Goal: Task Accomplishment & Management: Use online tool/utility

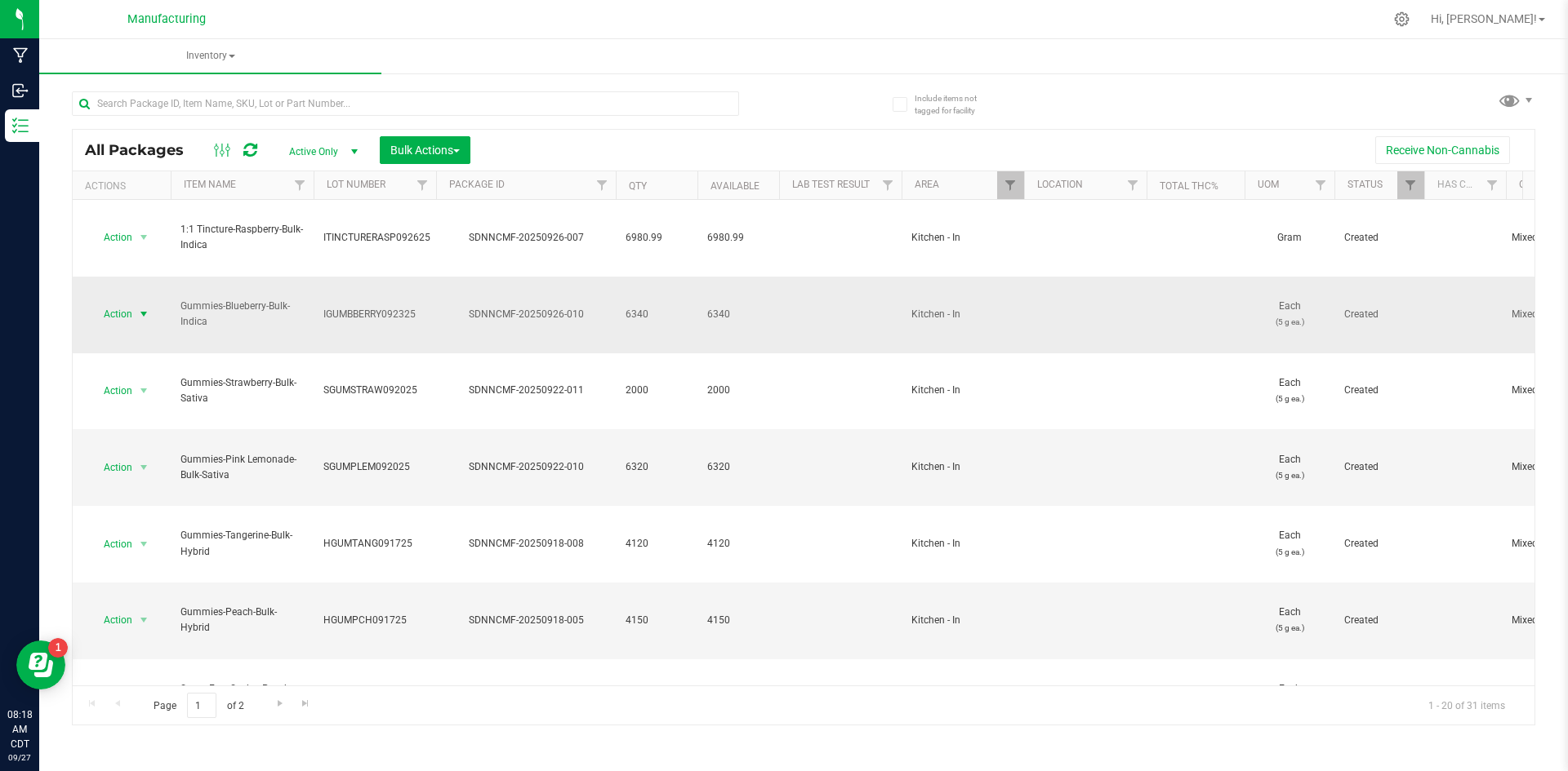
click at [147, 307] on span "select" at bounding box center [143, 314] width 13 height 13
click at [147, 417] on li "Print package label" at bounding box center [141, 426] width 102 height 45
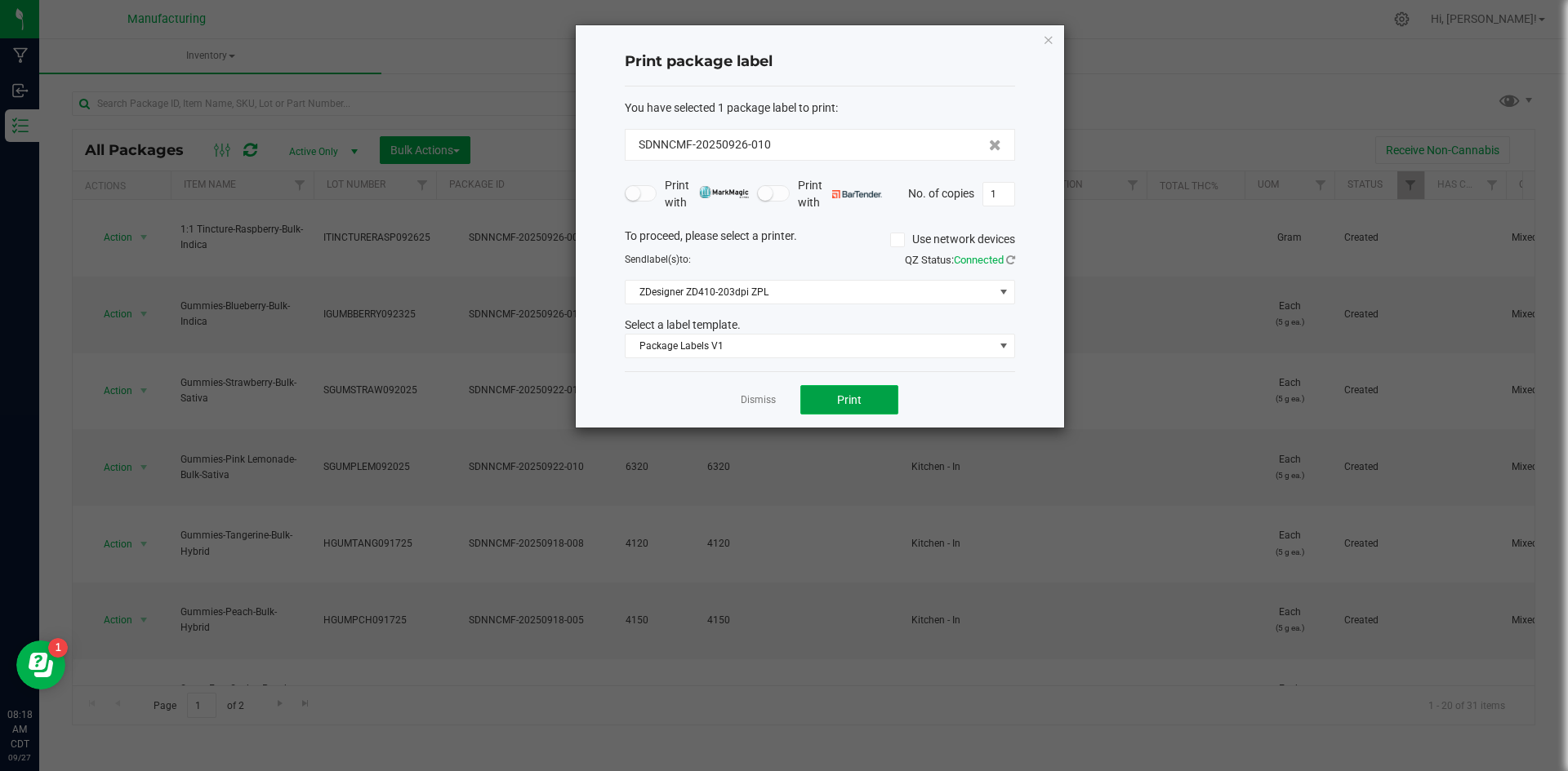
click at [839, 400] on span "Print" at bounding box center [850, 400] width 24 height 13
click at [857, 399] on span "Print" at bounding box center [850, 400] width 24 height 13
click at [860, 396] on span "Print" at bounding box center [850, 400] width 24 height 13
click at [852, 399] on span "Print" at bounding box center [850, 400] width 24 height 13
click at [745, 396] on link "Dismiss" at bounding box center [758, 400] width 35 height 14
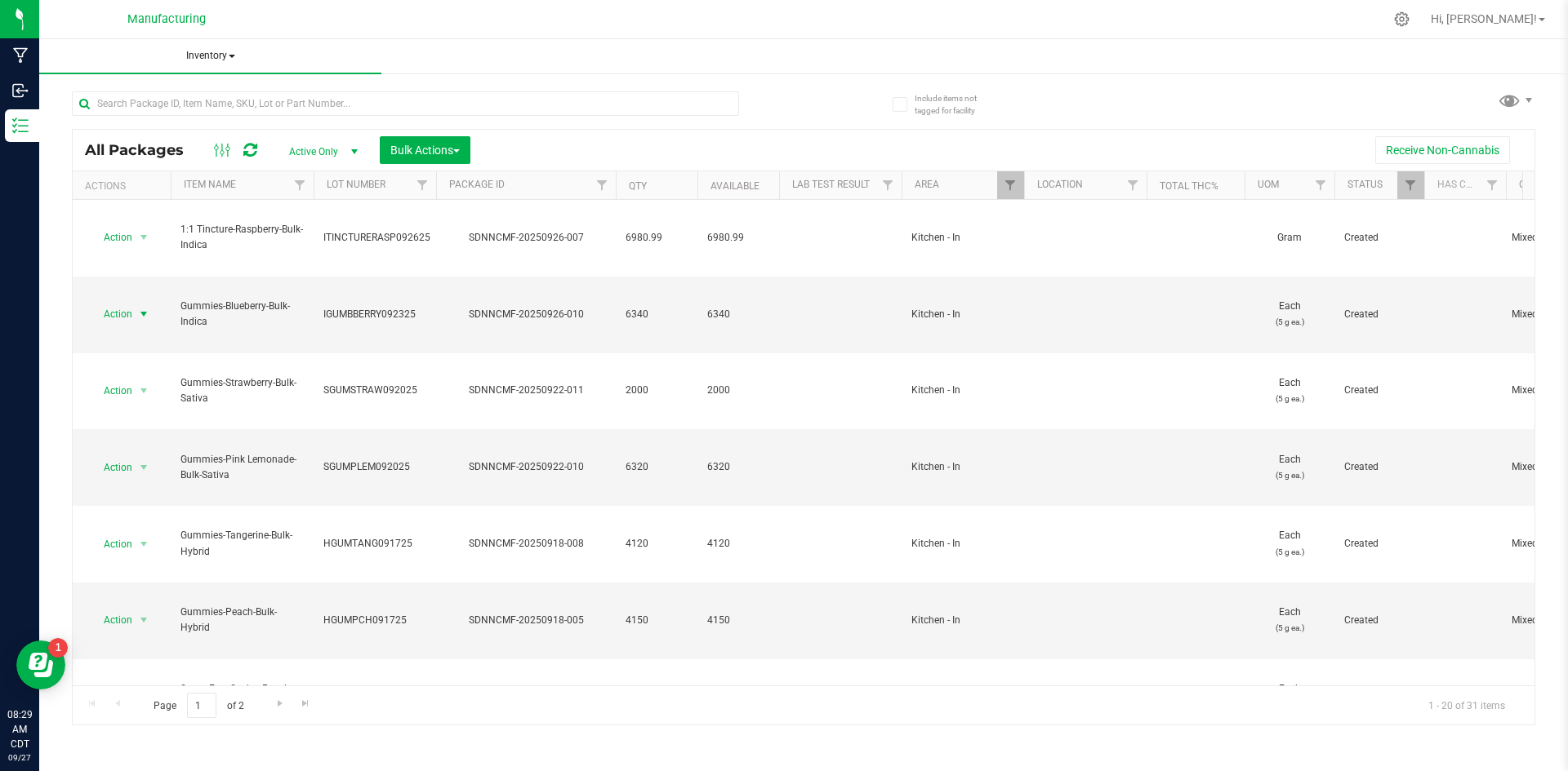
click at [215, 58] on span "Inventory" at bounding box center [210, 56] width 342 height 34
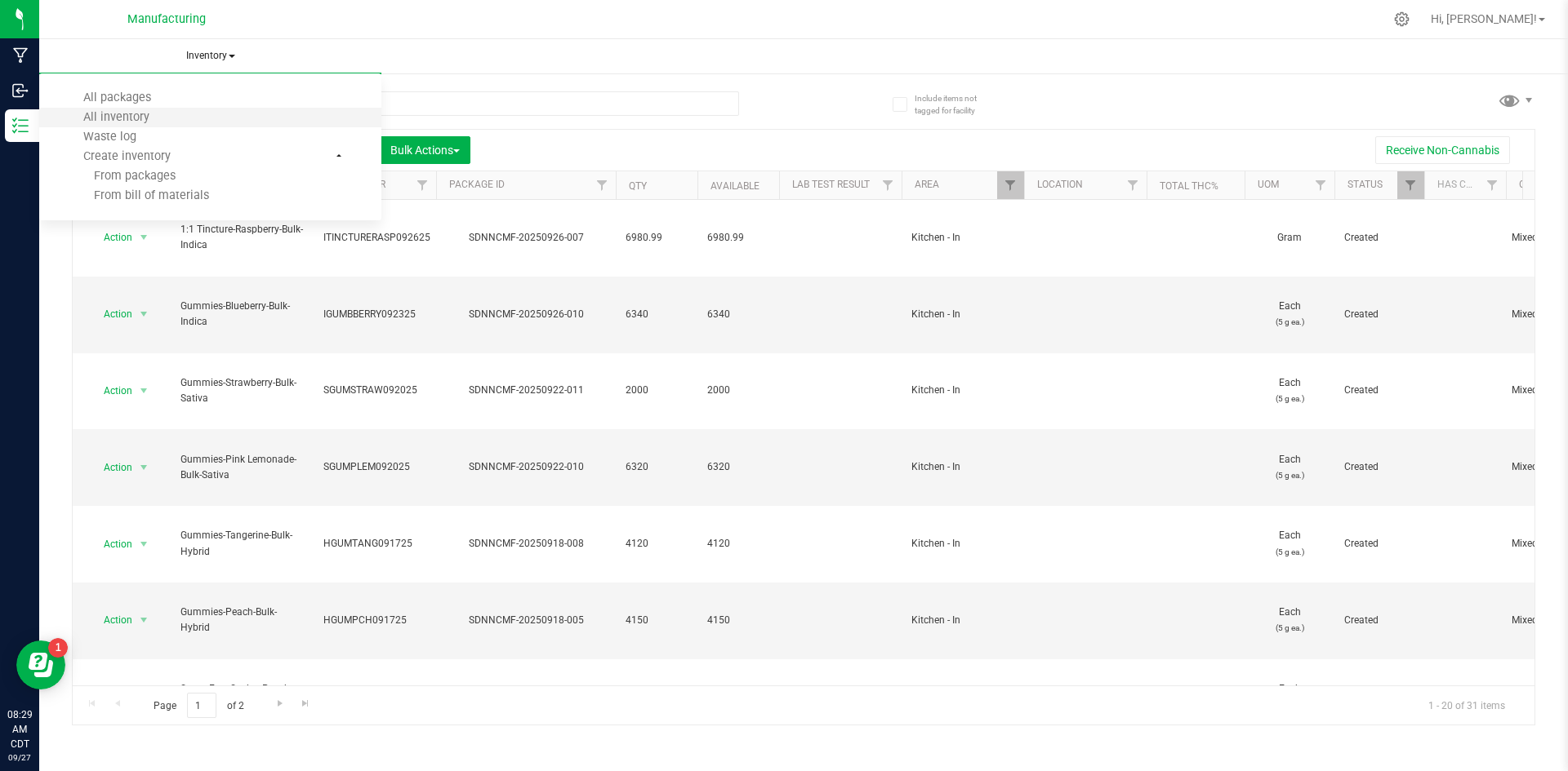
click at [202, 115] on li "All inventory" at bounding box center [210, 117] width 342 height 20
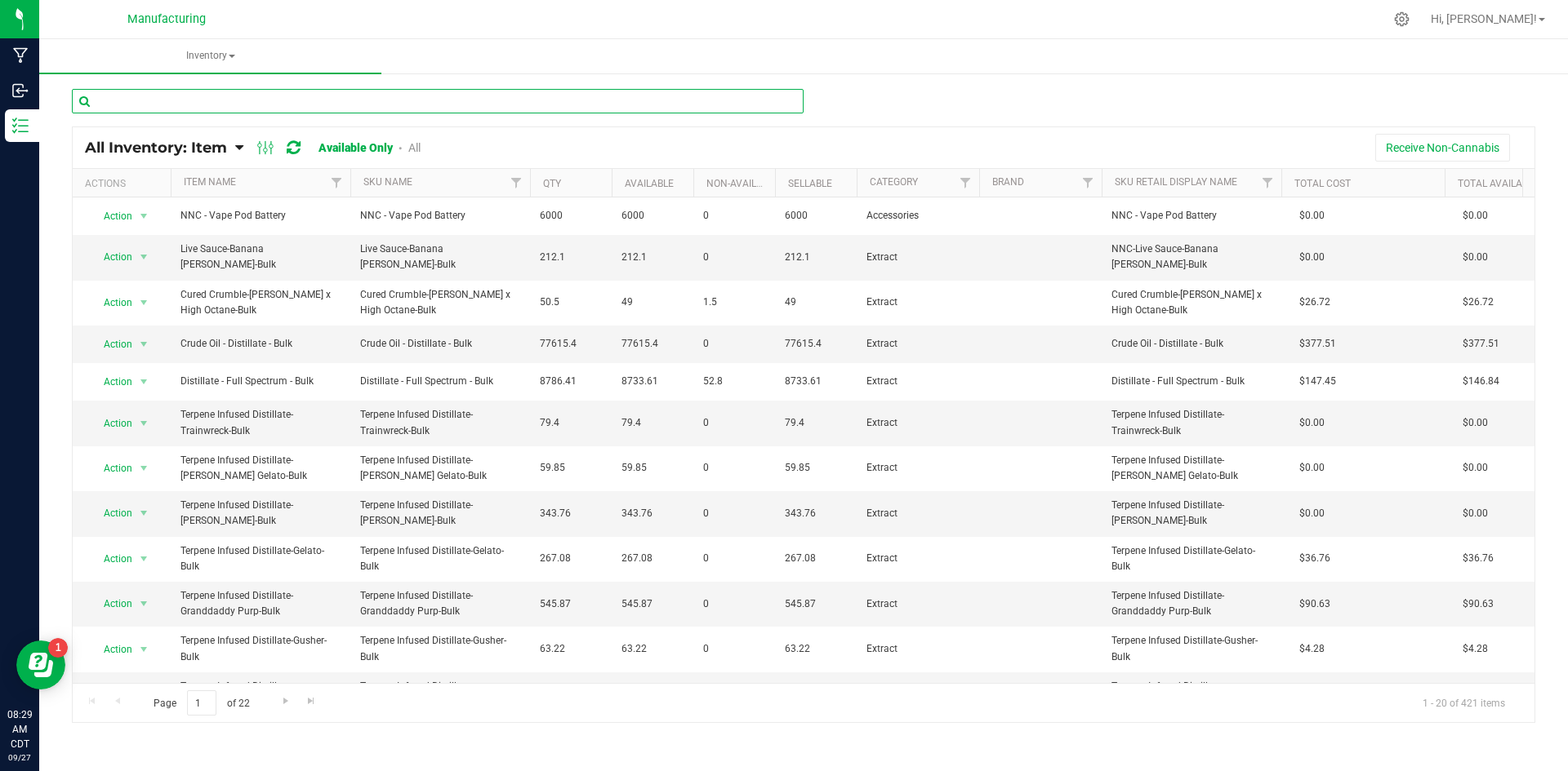
click at [217, 106] on input "text" at bounding box center [437, 101] width 731 height 24
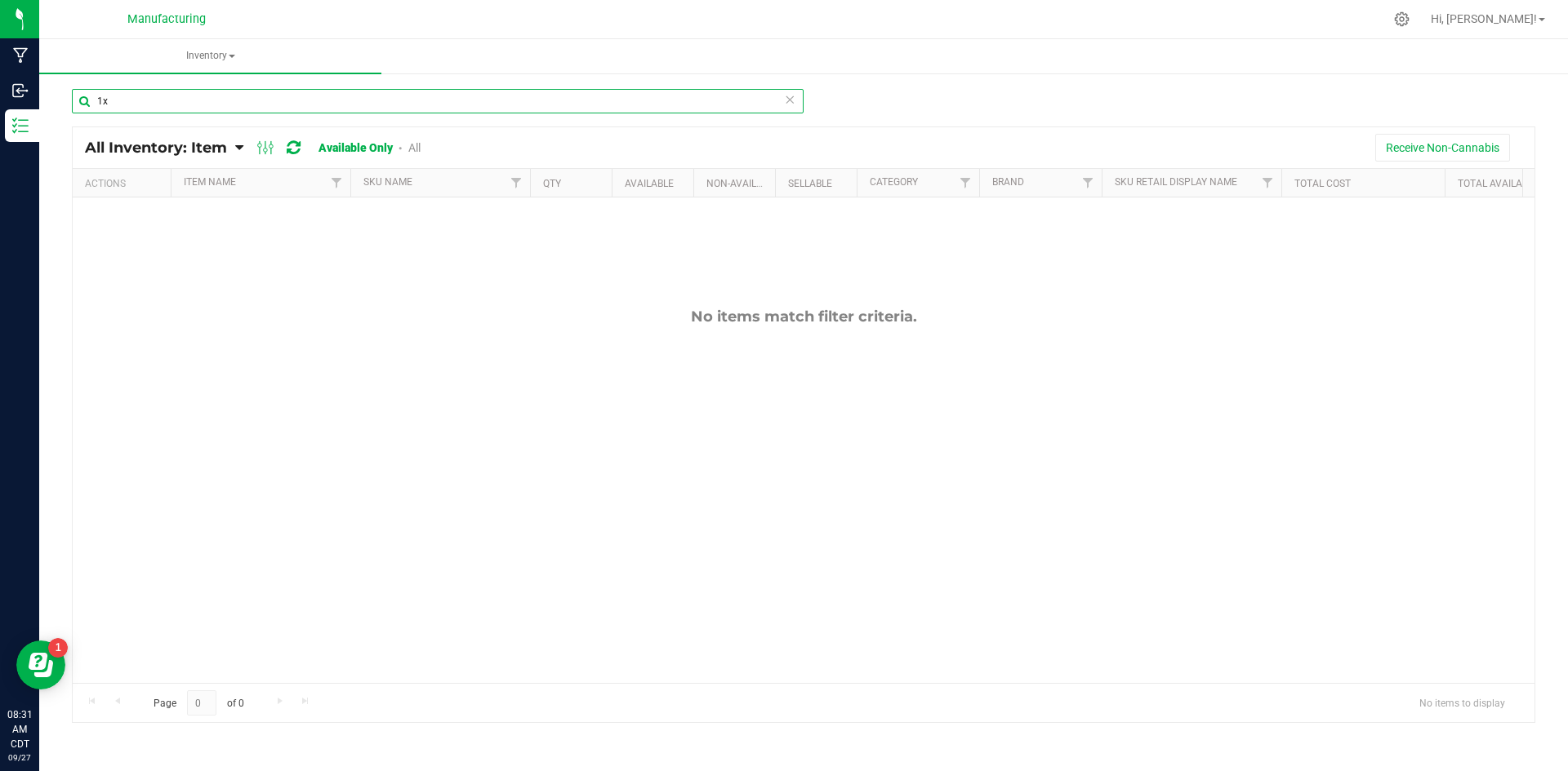
type input "1x"
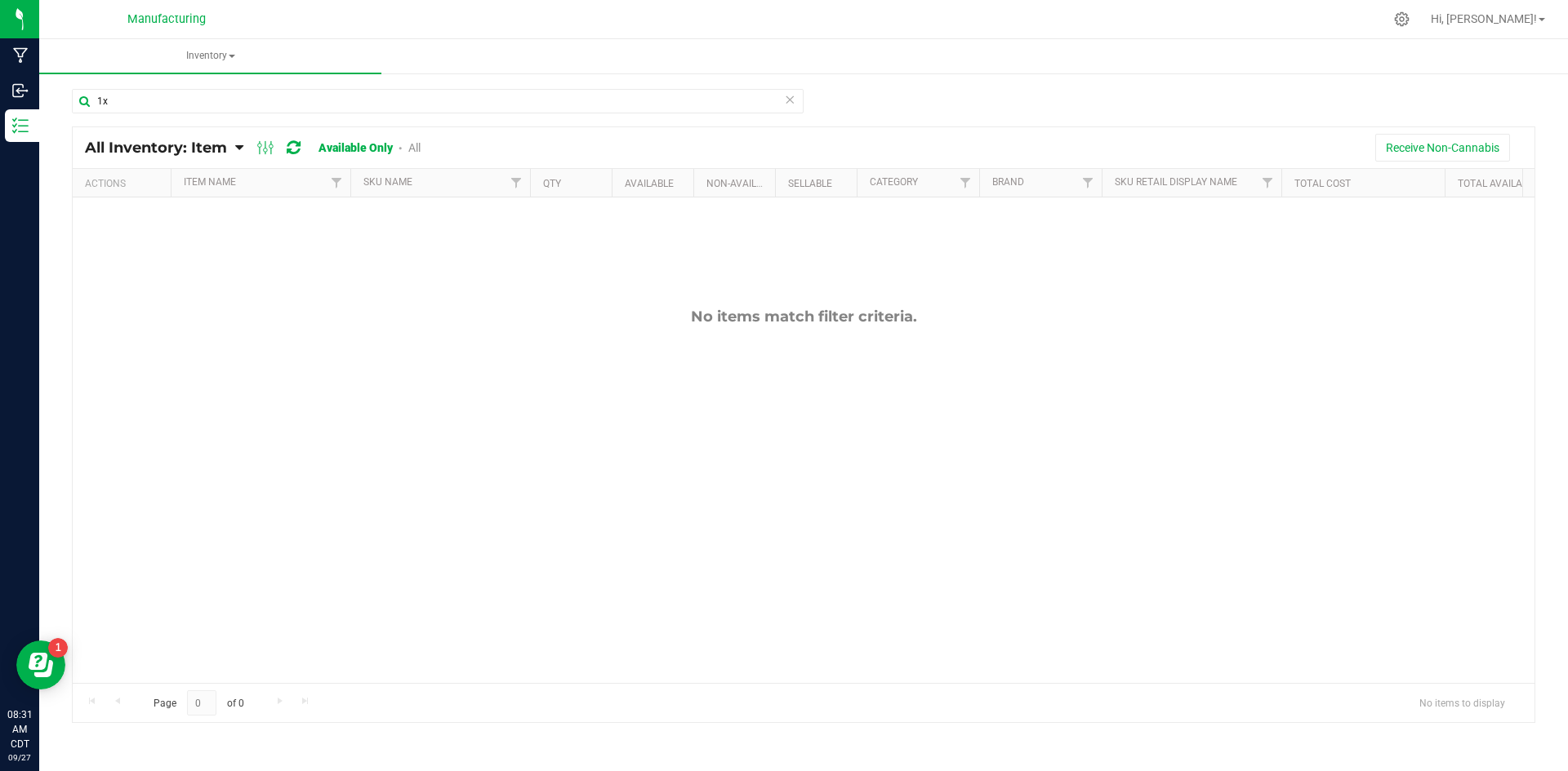
click at [791, 101] on icon at bounding box center [790, 99] width 11 height 20
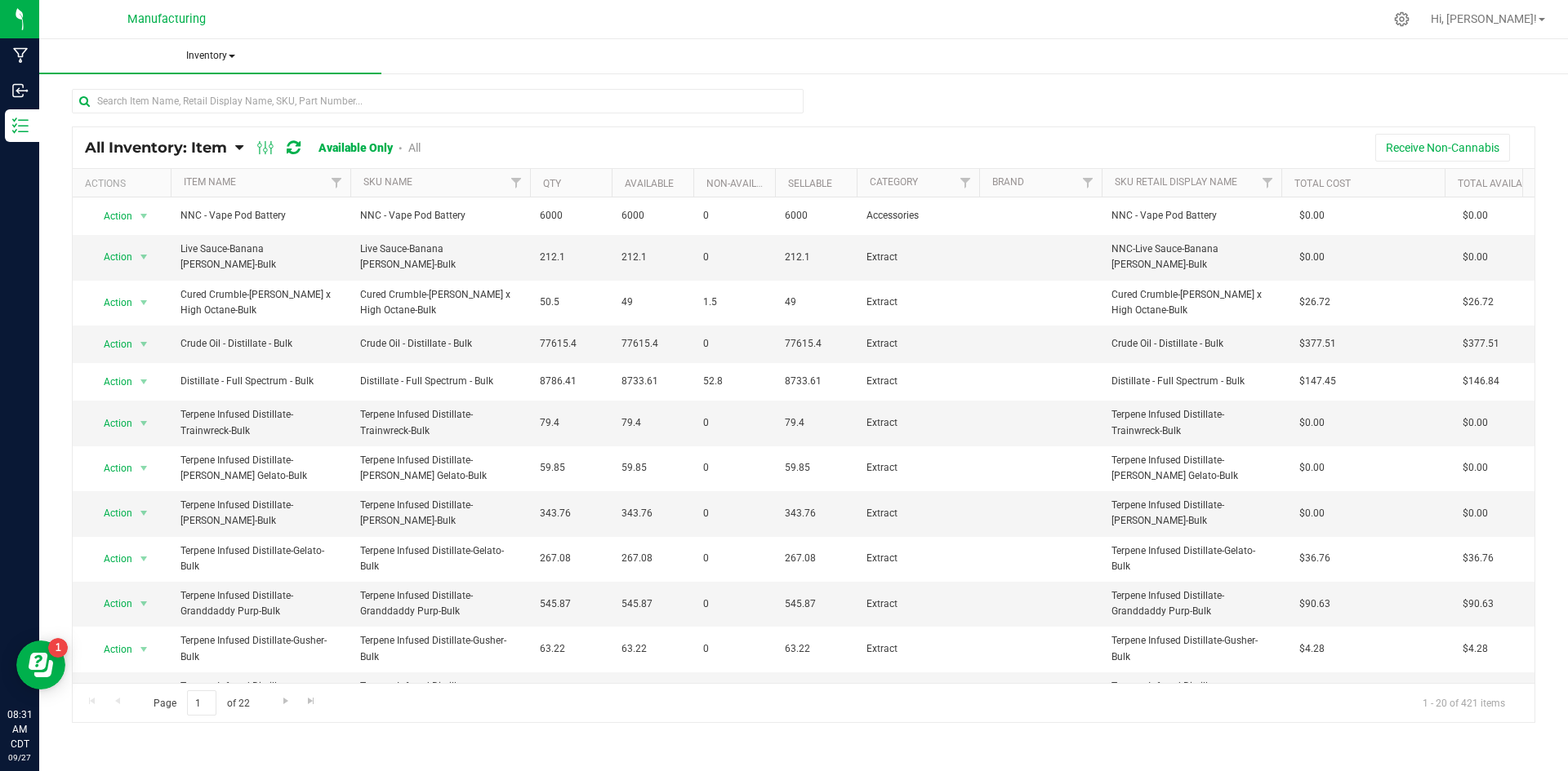
click at [212, 49] on span "Inventory" at bounding box center [210, 56] width 342 height 34
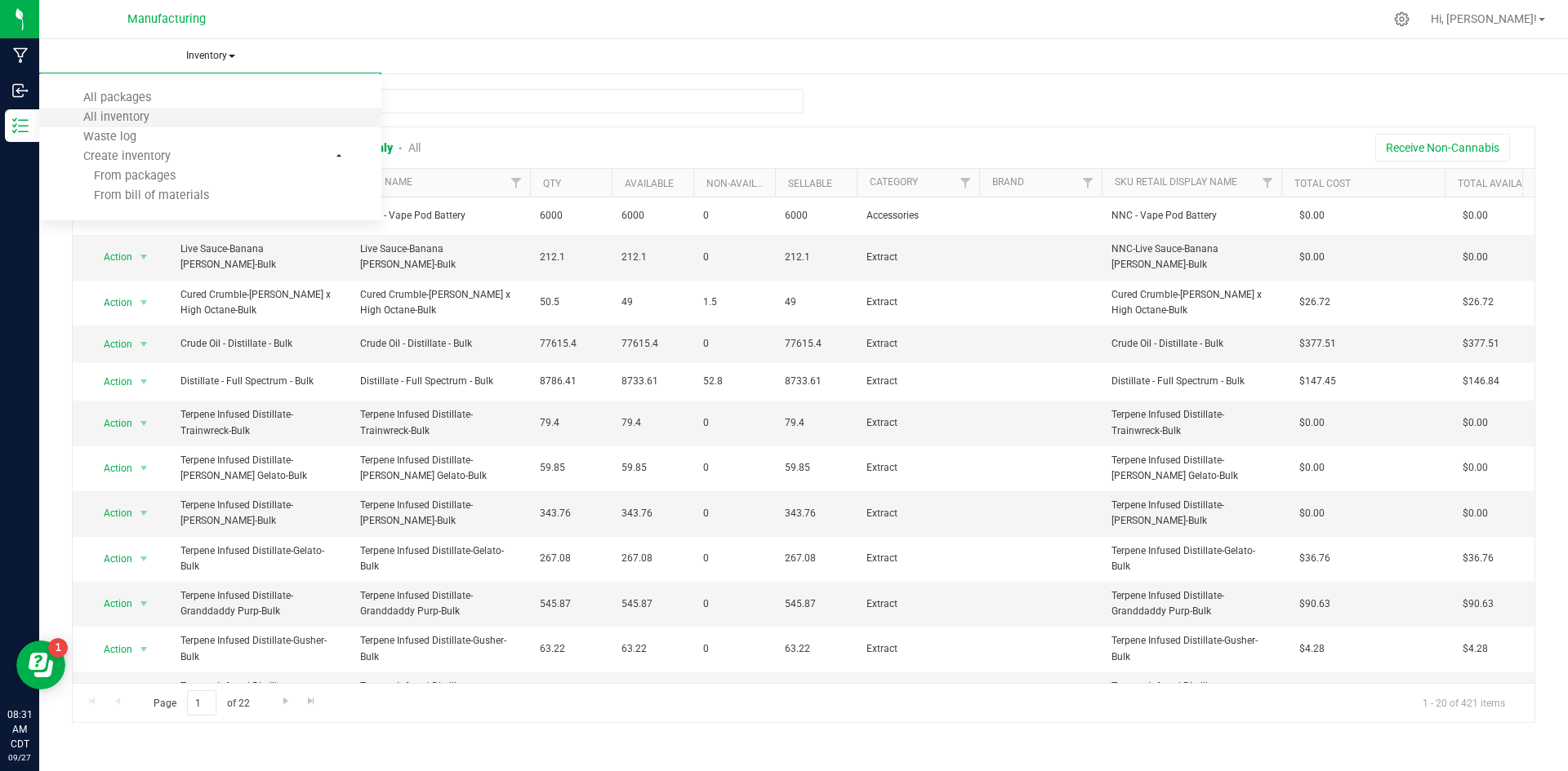
click at [202, 119] on li "All inventory" at bounding box center [210, 117] width 342 height 20
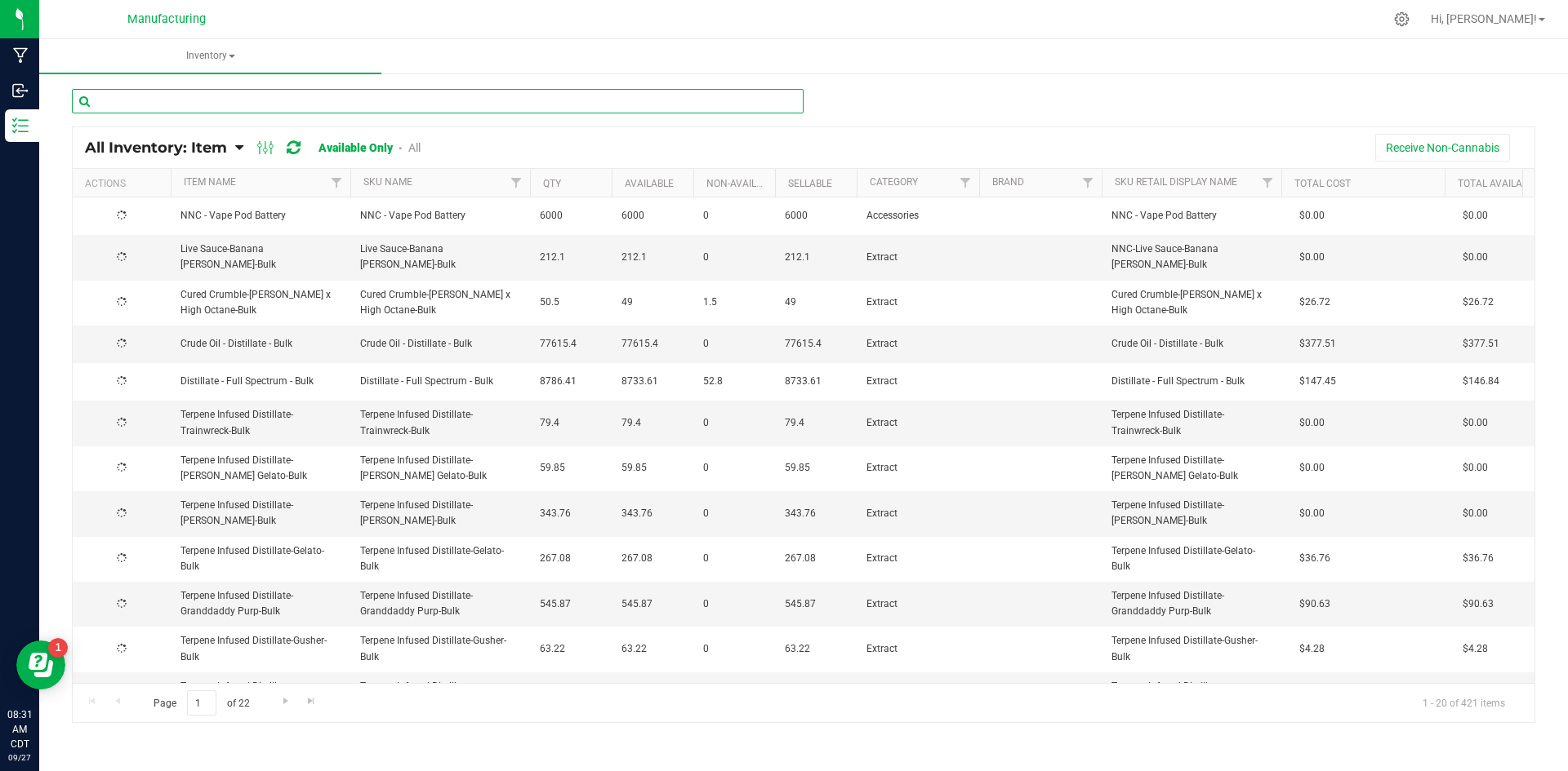
click at [213, 99] on input "text" at bounding box center [437, 101] width 731 height 24
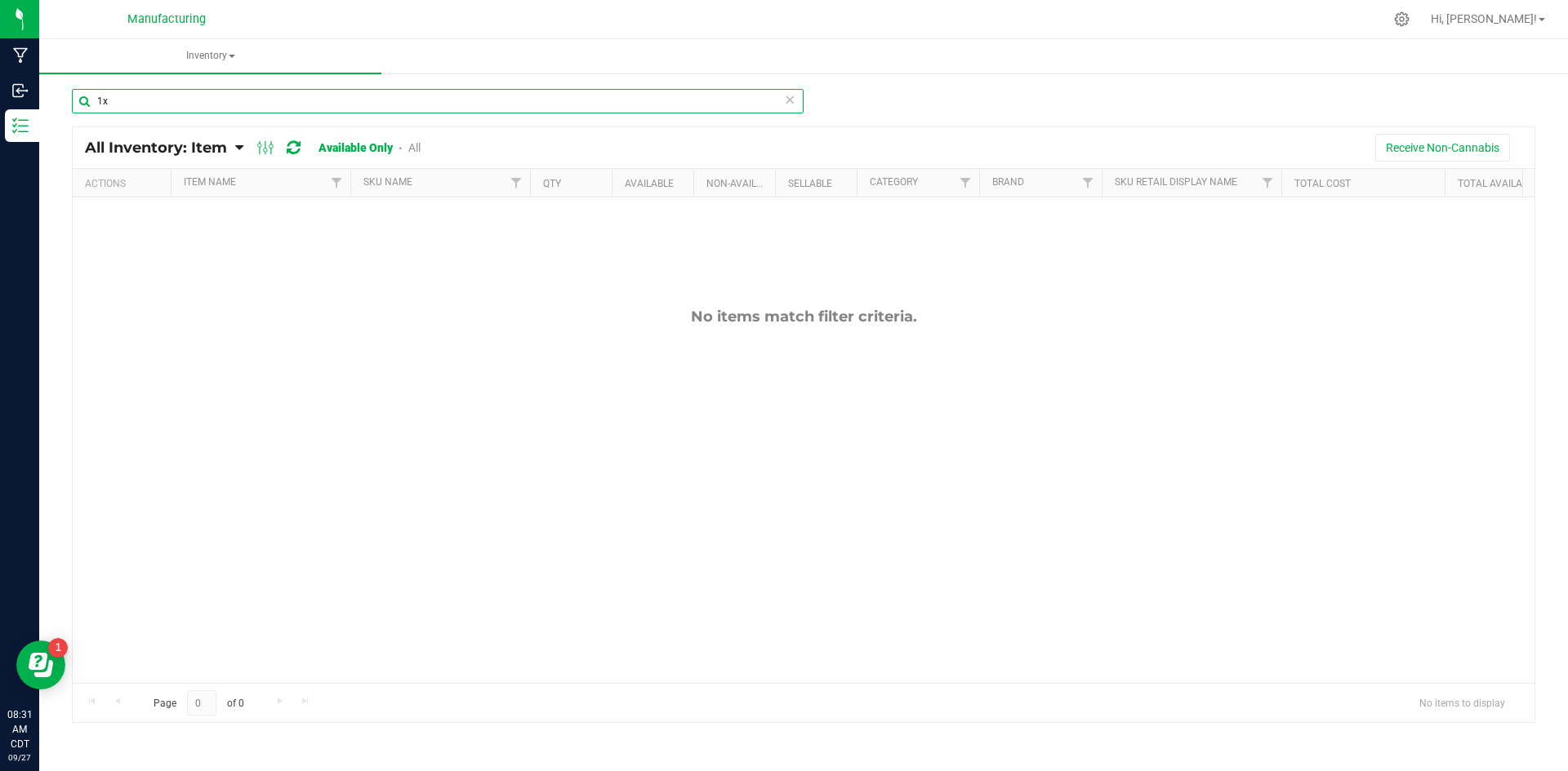
type input "1"
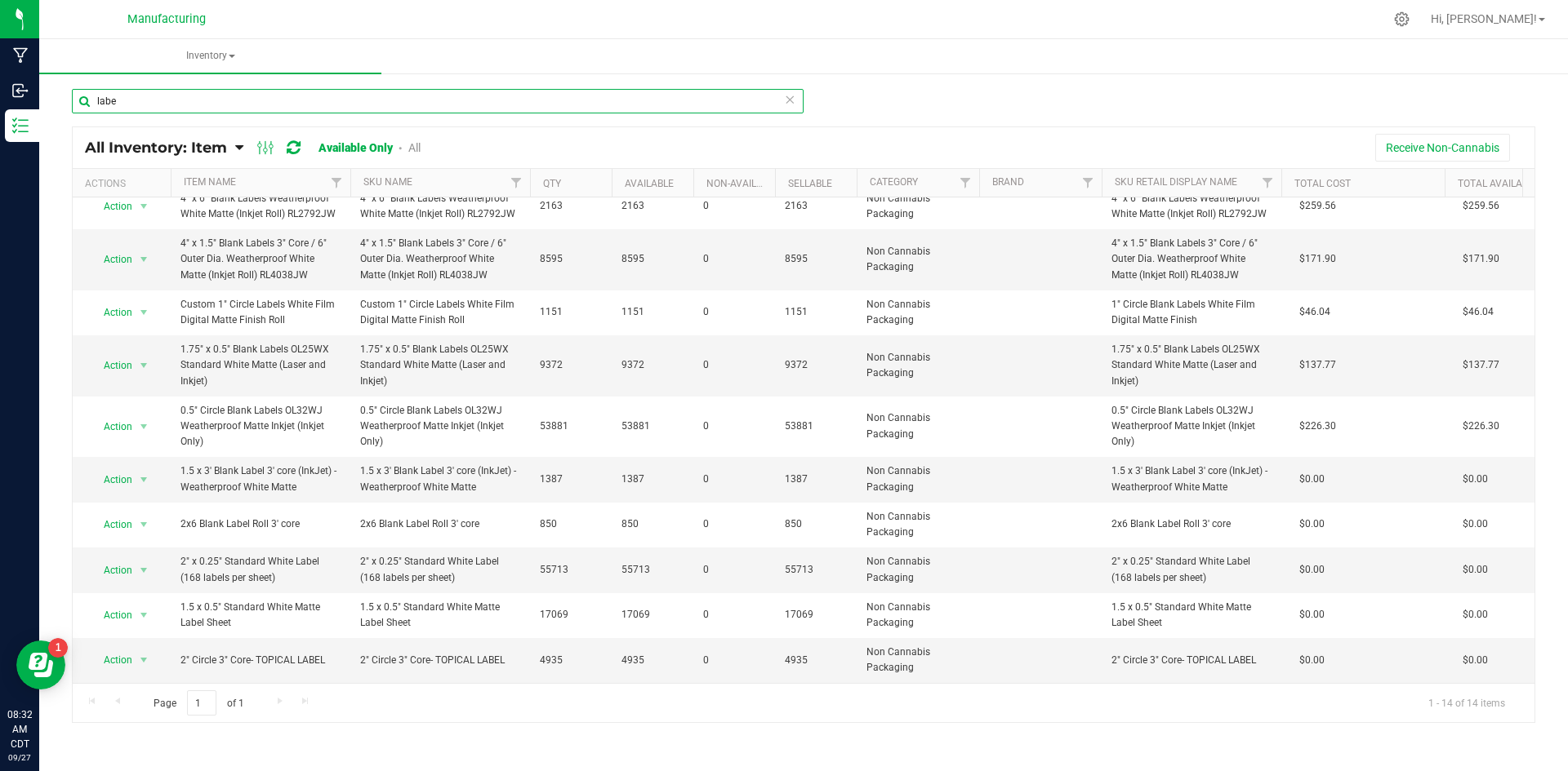
scroll to position [222, 0]
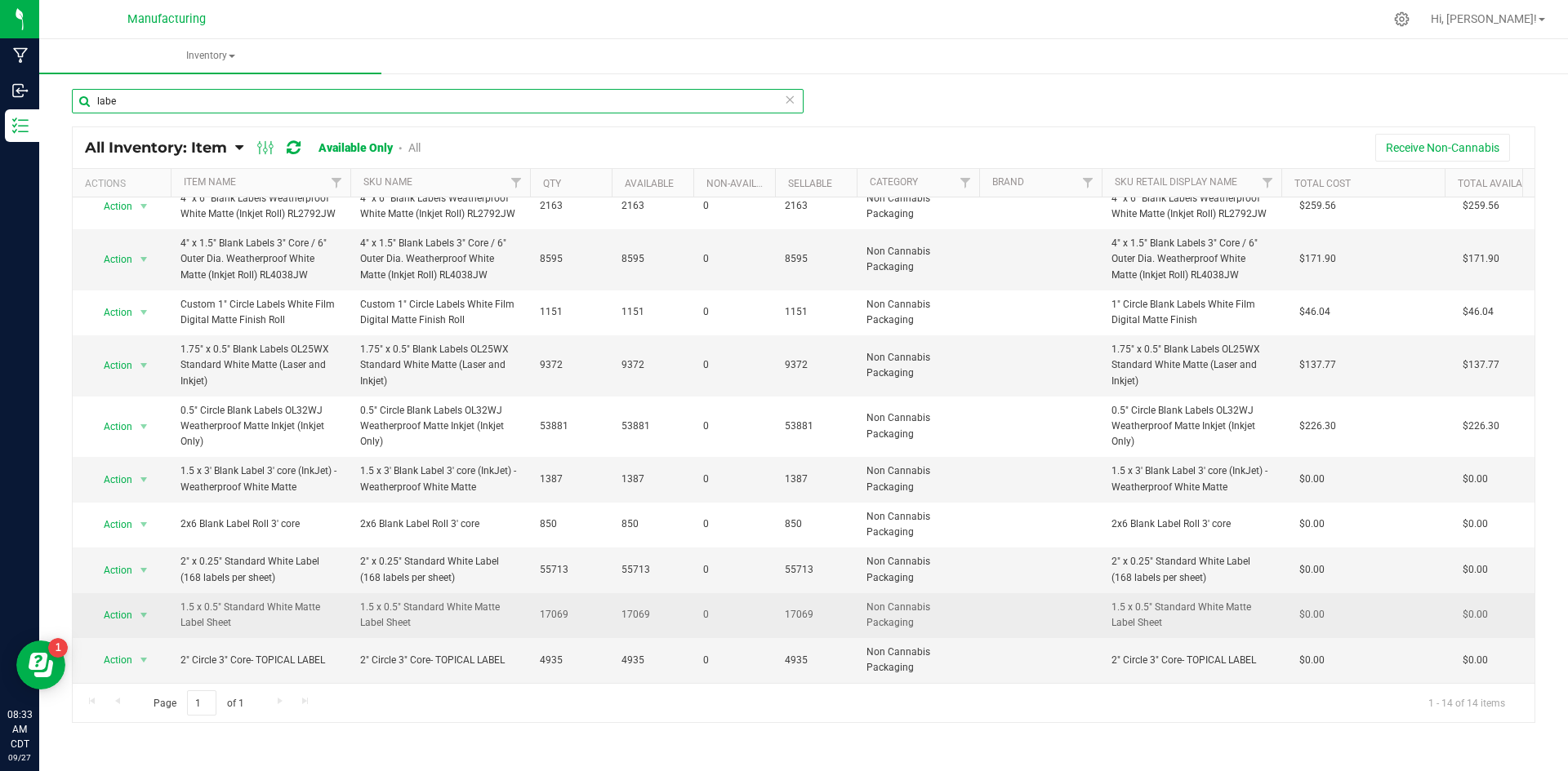
type input "labe"
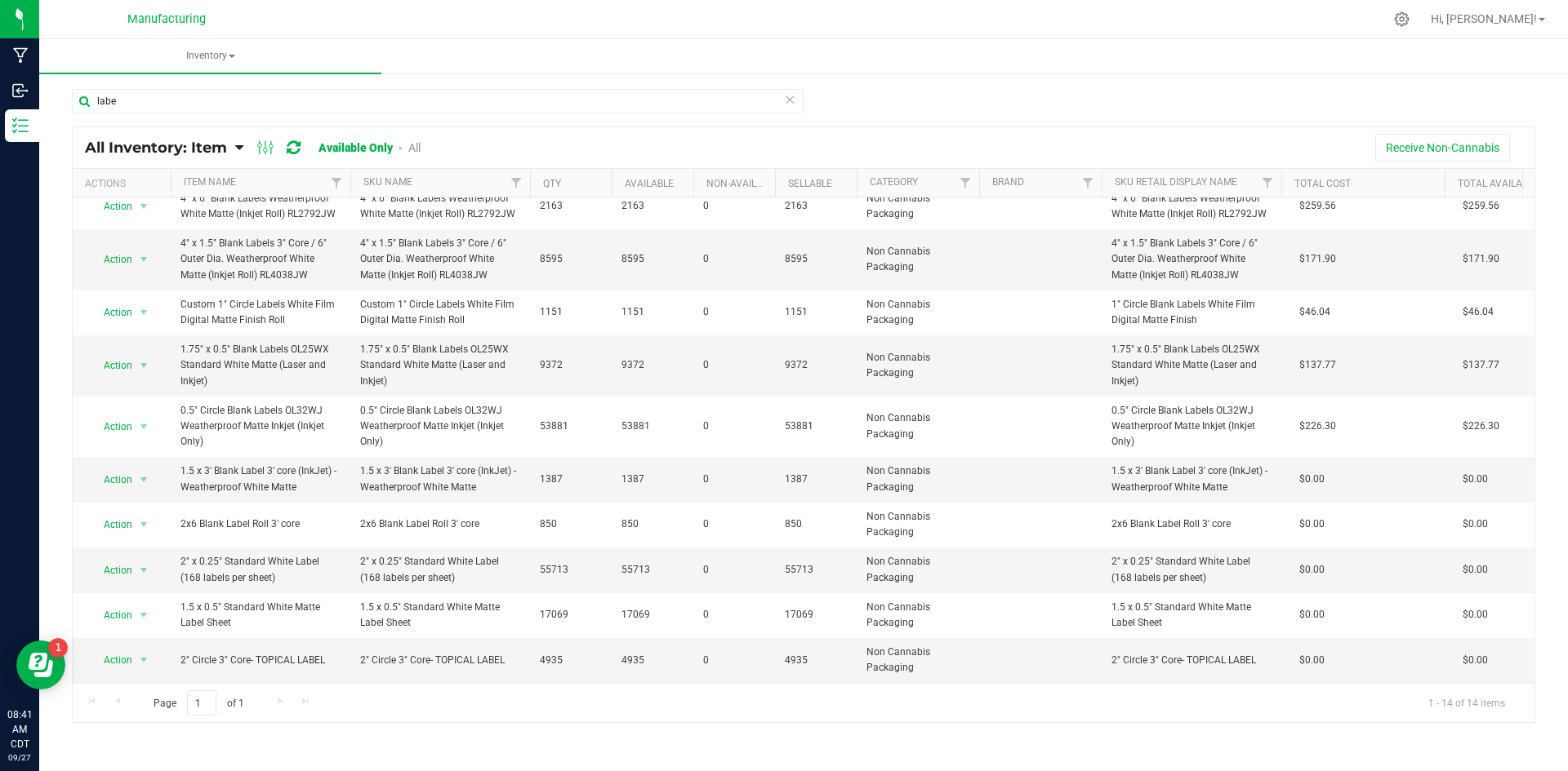
click at [788, 104] on icon at bounding box center [790, 99] width 11 height 20
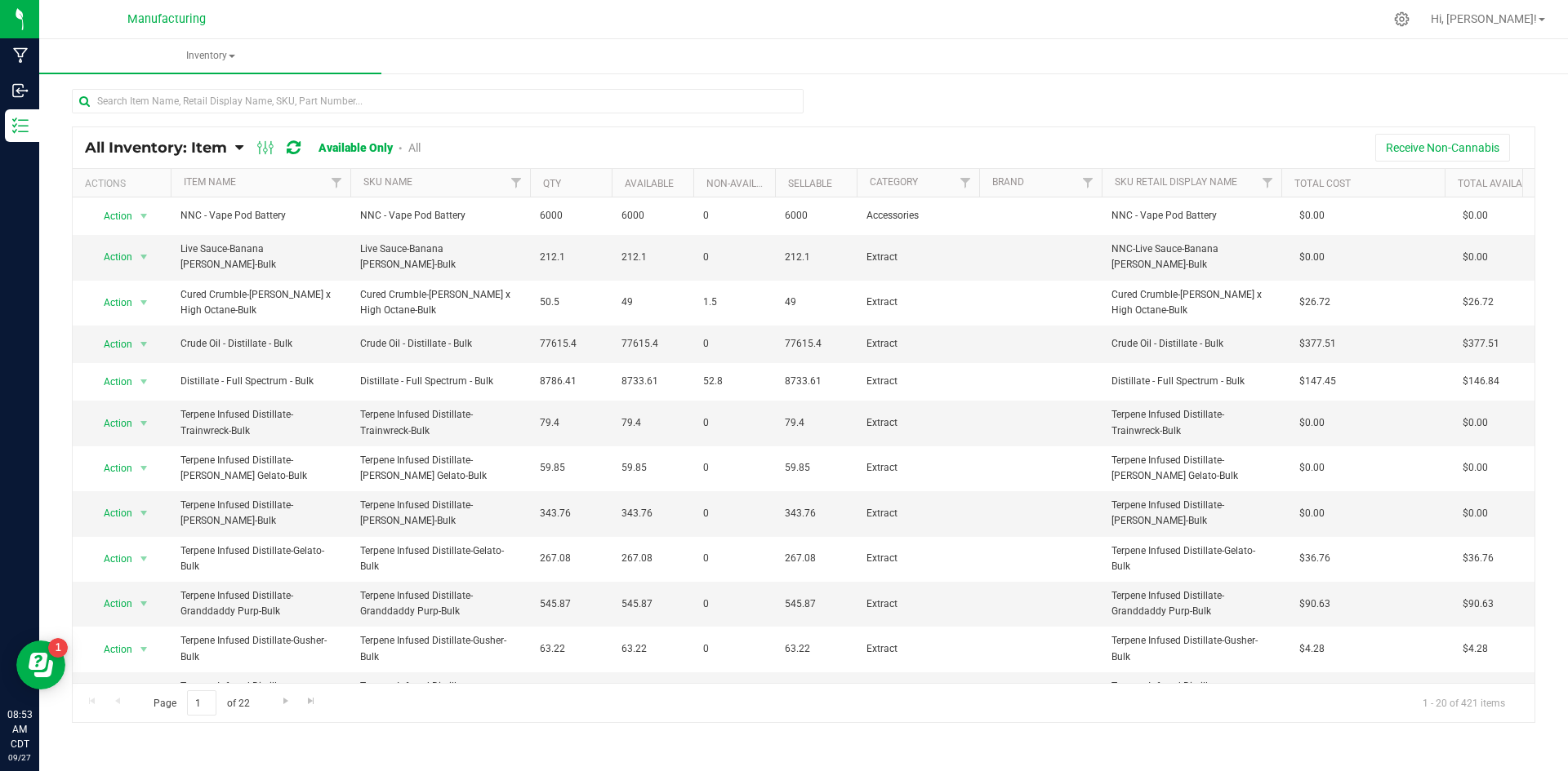
click at [1567, 343] on div "All Inventory: Item Item Summary Item (default) Item by Strain Item by Location" at bounding box center [803, 327] width 1529 height 510
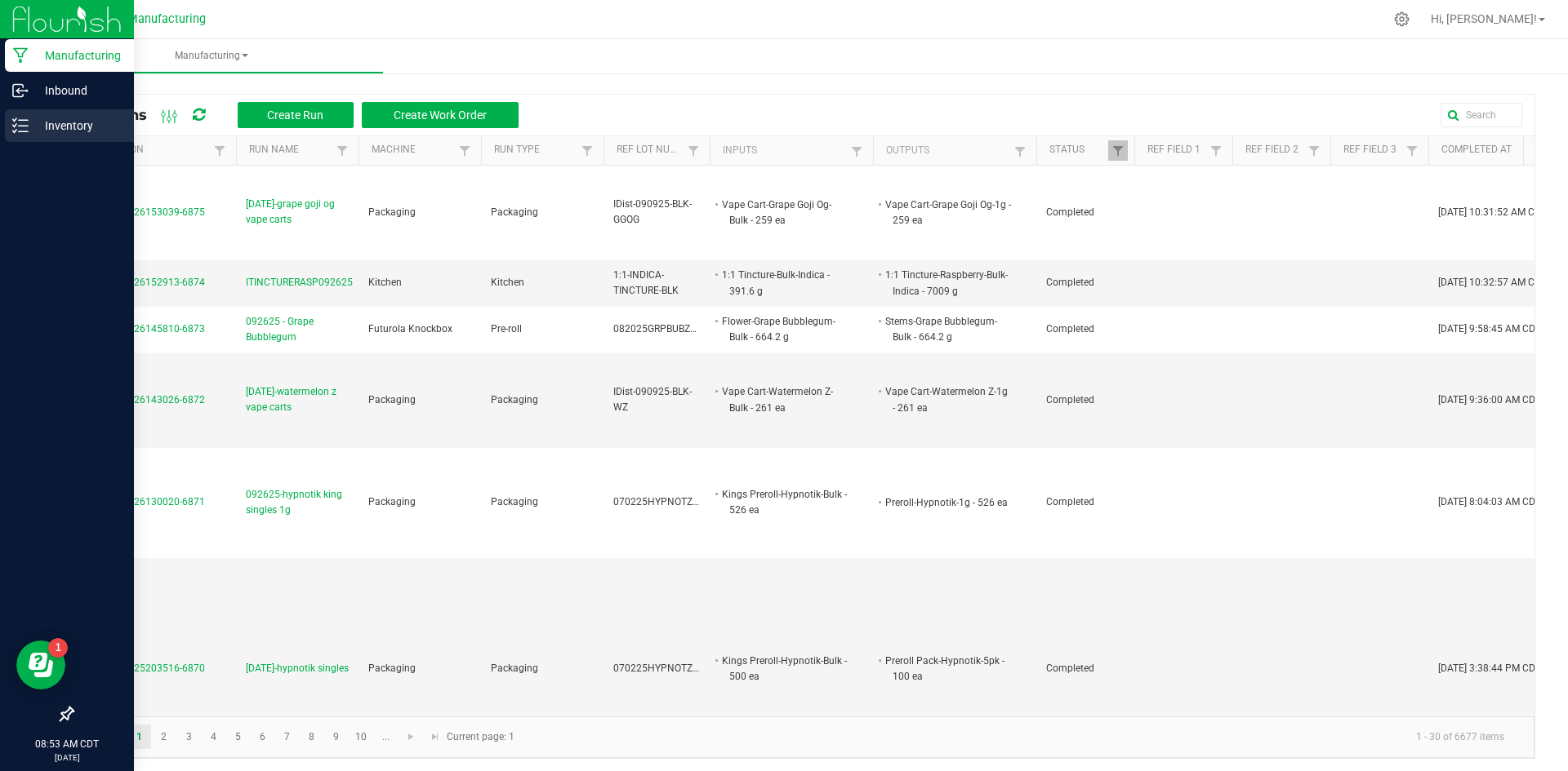
click at [28, 128] on icon at bounding box center [20, 126] width 17 height 17
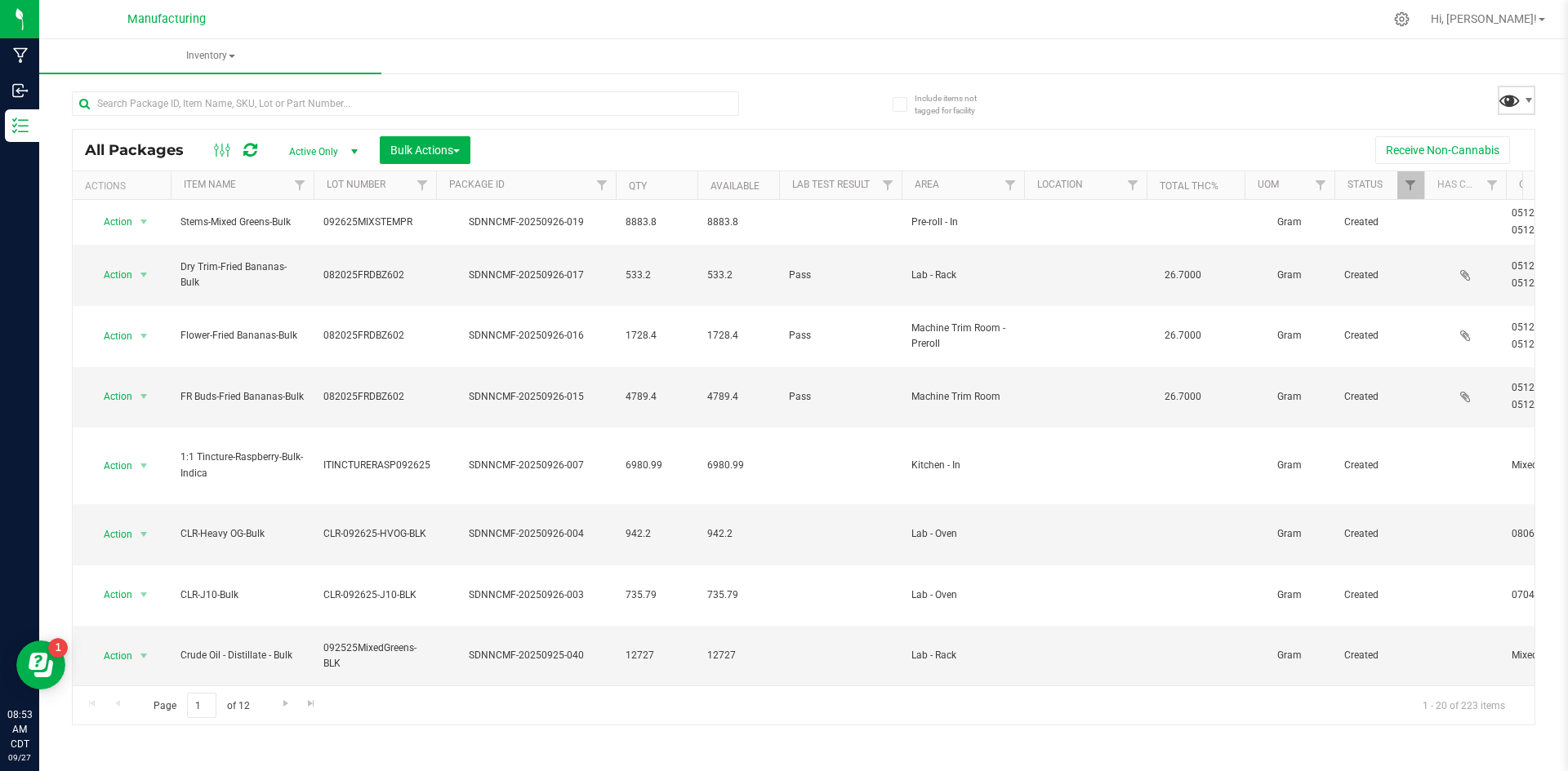
click at [1507, 103] on span at bounding box center [1509, 100] width 23 height 23
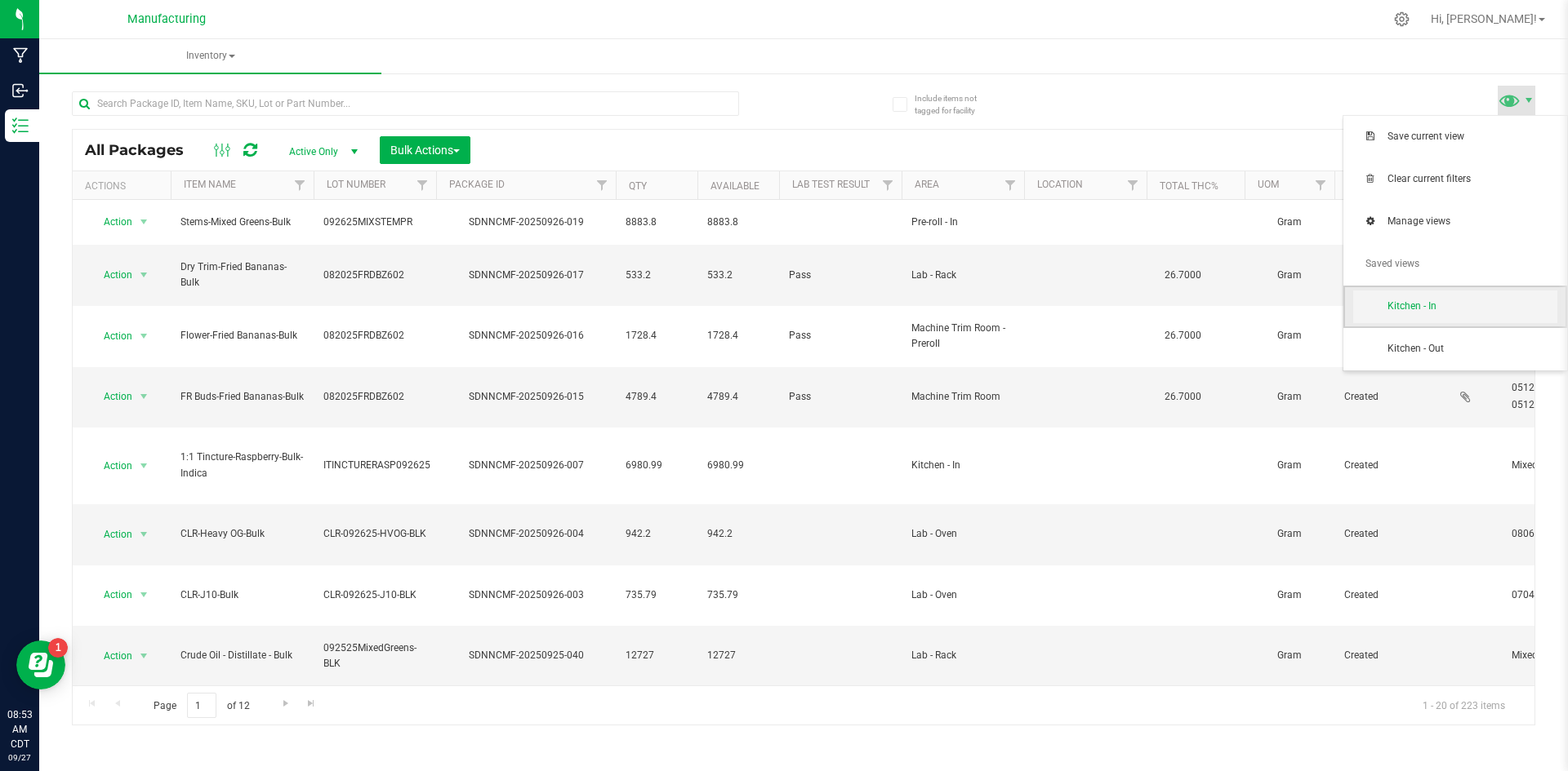
click at [1467, 300] on span "Kitchen - In" at bounding box center [1472, 306] width 170 height 14
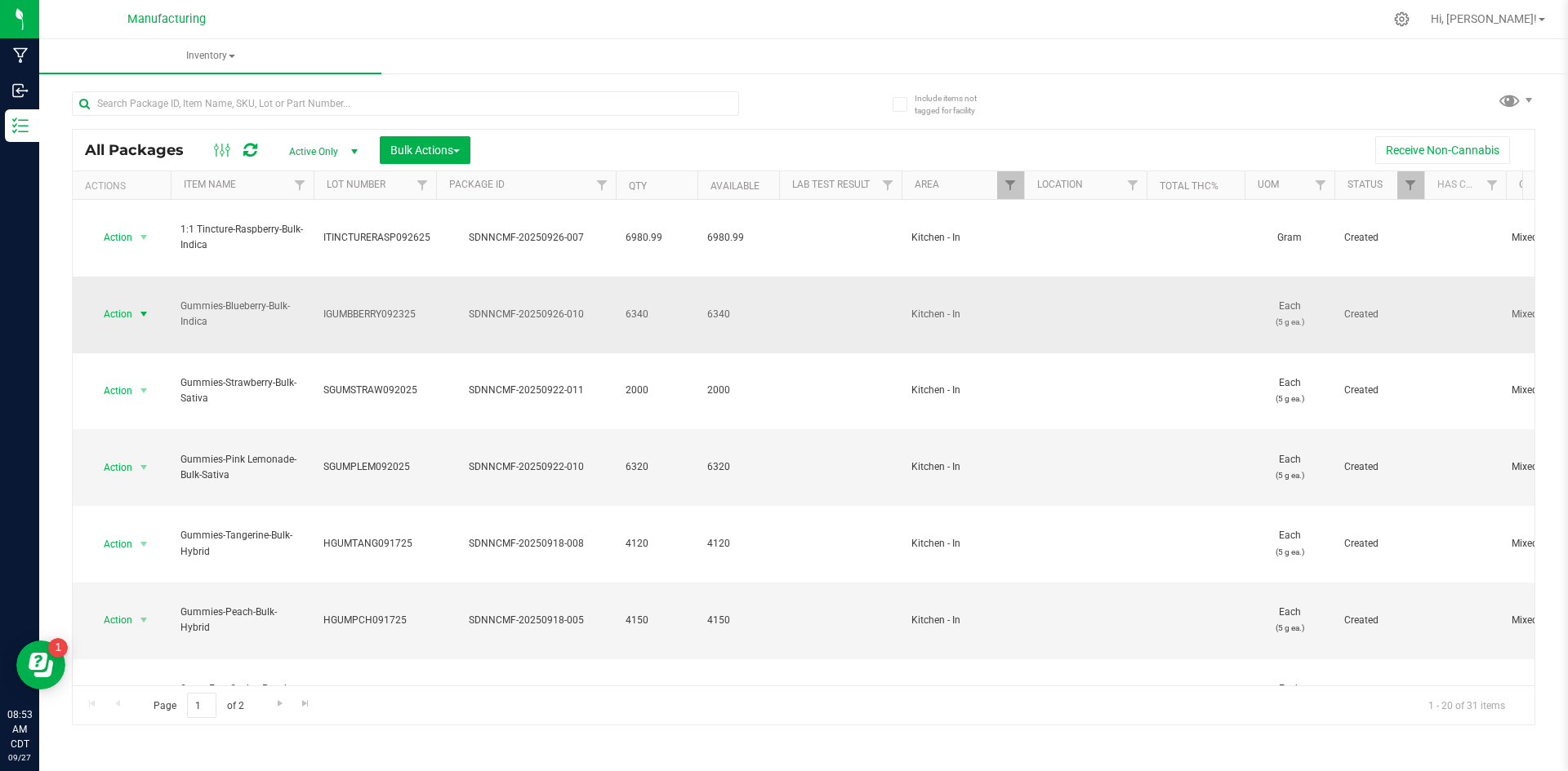
click at [132, 303] on span "Action" at bounding box center [111, 314] width 44 height 23
click at [132, 417] on li "Print package label" at bounding box center [141, 426] width 102 height 45
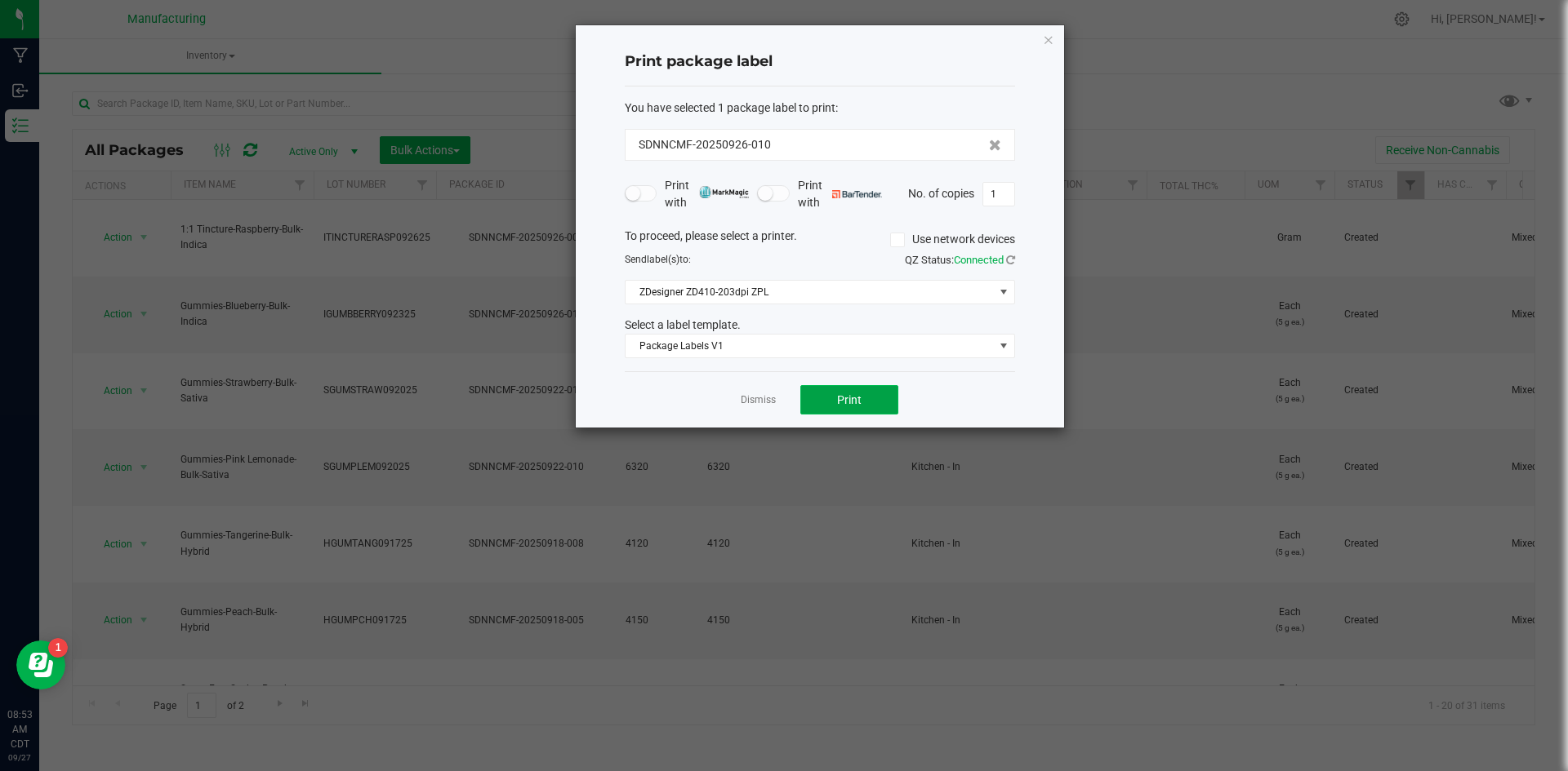
click at [862, 395] on button "Print" at bounding box center [849, 400] width 98 height 30
click at [865, 403] on button "Print" at bounding box center [849, 400] width 98 height 30
click at [857, 397] on span "Print" at bounding box center [850, 400] width 24 height 13
click at [889, 399] on button "Print" at bounding box center [849, 400] width 98 height 30
click at [743, 400] on link "Dismiss" at bounding box center [758, 400] width 35 height 14
